Goal: Task Accomplishment & Management: Use online tool/utility

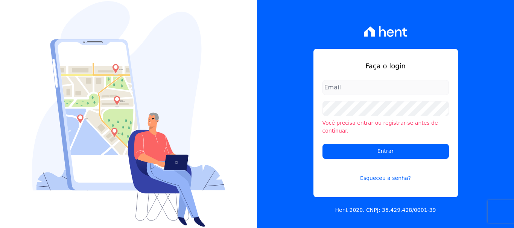
type input "[EMAIL_ADDRESS][DOMAIN_NAME]"
drag, startPoint x: 416, startPoint y: 88, endPoint x: 416, endPoint y: 92, distance: 4.2
click at [416, 88] on input "documentos@fronteimoveis.com.br" at bounding box center [385, 87] width 126 height 15
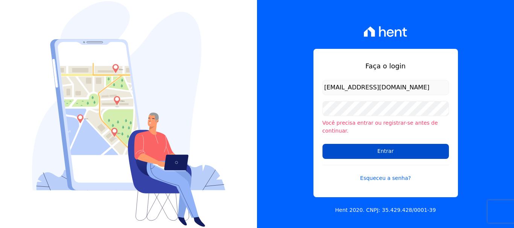
click at [396, 145] on input "Entrar" at bounding box center [385, 151] width 126 height 15
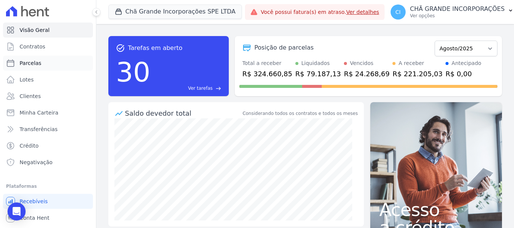
click at [35, 64] on span "Parcelas" at bounding box center [31, 63] width 22 height 8
select select
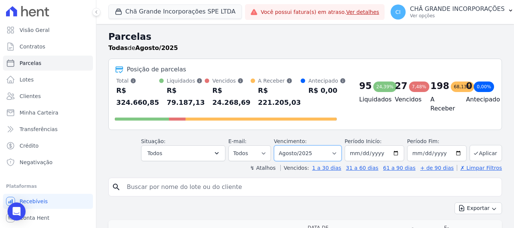
click at [325, 160] on select "Filtrar por período ──────── Todos os meses Outubro/2019 Novembro/2019 Dezembro…" at bounding box center [308, 154] width 68 height 16
select select "05/2025"
click at [279, 146] on select "Filtrar por período ──────── Todos os meses Outubro/2019 Novembro/2019 Dezembro…" at bounding box center [308, 154] width 68 height 16
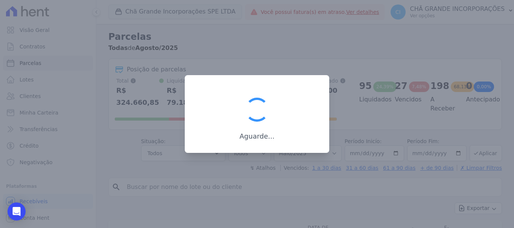
click at [331, 188] on div at bounding box center [257, 114] width 514 height 228
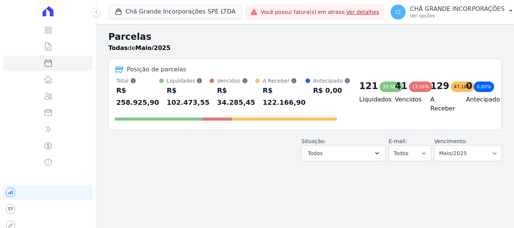
select select
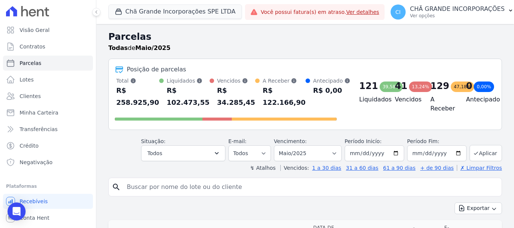
click at [237, 189] on input "search" at bounding box center [310, 187] width 376 height 15
type input "ligia"
select select
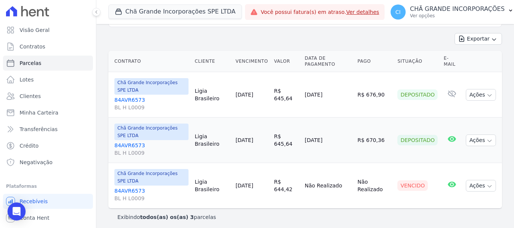
scroll to position [97, 0]
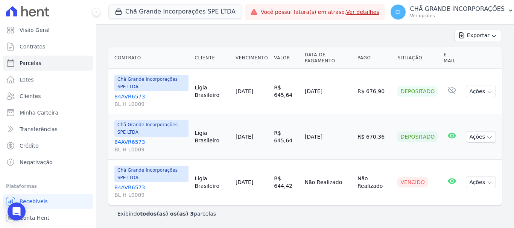
click at [130, 187] on link "84AVR6573 BL H L0009" at bounding box center [151, 191] width 74 height 15
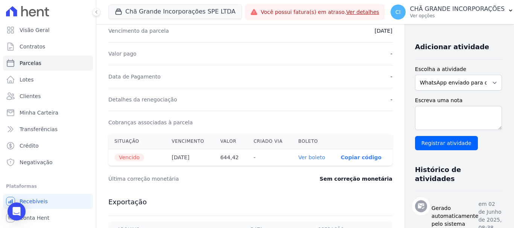
scroll to position [226, 0]
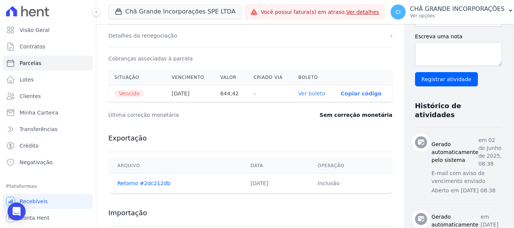
click at [298, 92] on link "Ver boleto" at bounding box center [311, 94] width 27 height 6
select select
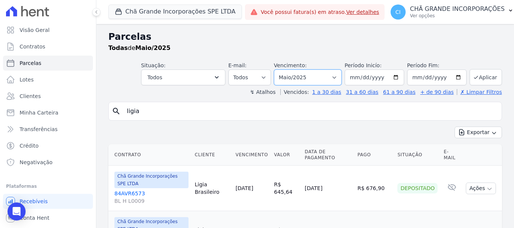
click at [327, 75] on select "Filtrar por período ──────── Todos os meses Outubro/2019 Novembro/2019 Dezembro…" at bounding box center [308, 78] width 68 height 16
select select "06/2025"
click at [279, 70] on select "Filtrar por período ──────── Todos os meses Outubro/2019 Novembro/2019 Dezembro…" at bounding box center [308, 78] width 68 height 16
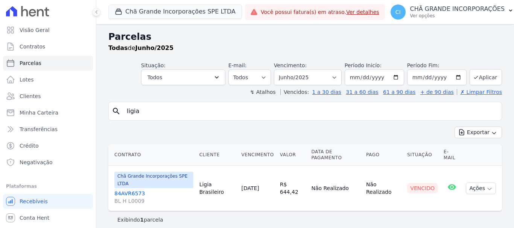
select select
click at [124, 190] on link "84AVR6573 BL H L0009" at bounding box center [153, 197] width 79 height 15
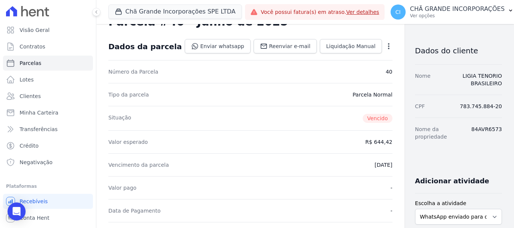
scroll to position [188, 0]
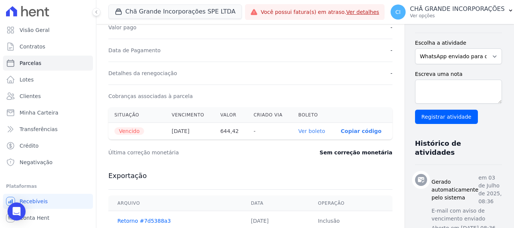
click at [298, 130] on link "Ver boleto" at bounding box center [311, 131] width 27 height 6
select select
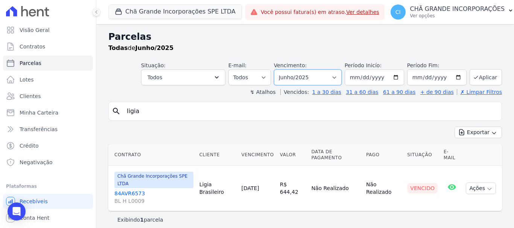
click at [326, 79] on select "Filtrar por período ──────── Todos os meses Outubro/2019 Novembro/2019 Dezembro…" at bounding box center [308, 78] width 68 height 16
select select "07/2025"
click at [284, 70] on select "Filtrar por período ──────── Todos os meses Outubro/2019 Novembro/2019 Dezembro…" at bounding box center [308, 78] width 68 height 16
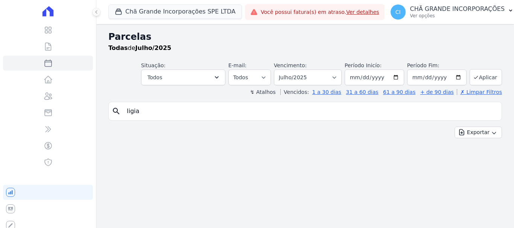
select select
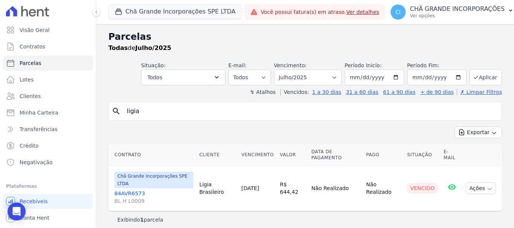
click at [126, 190] on link "84AVR6573 BL H L0009" at bounding box center [153, 197] width 79 height 15
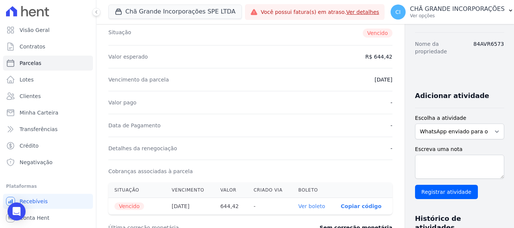
scroll to position [188, 0]
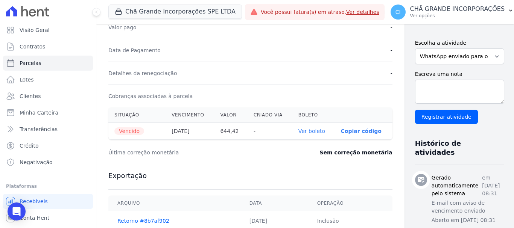
click at [298, 133] on link "Ver boleto" at bounding box center [311, 131] width 27 height 6
